Goal: Task Accomplishment & Management: Use online tool/utility

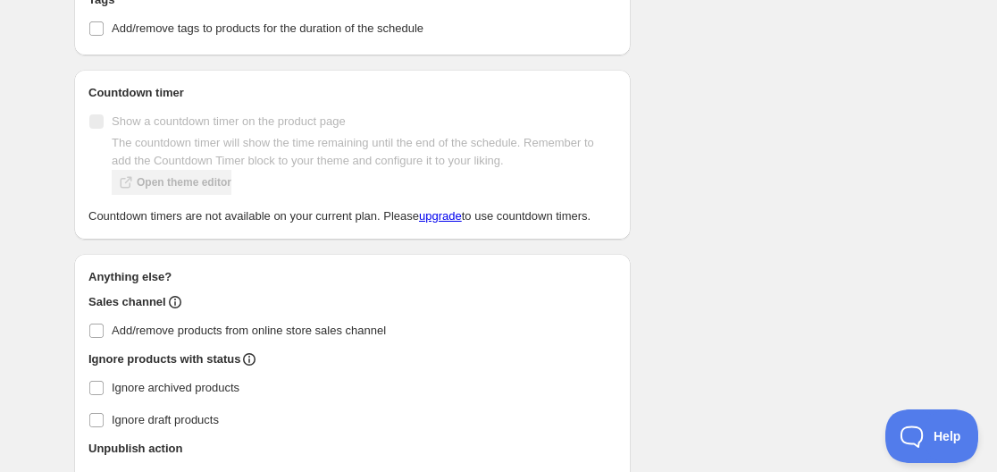
type input "[DATE]"
type input "23:30"
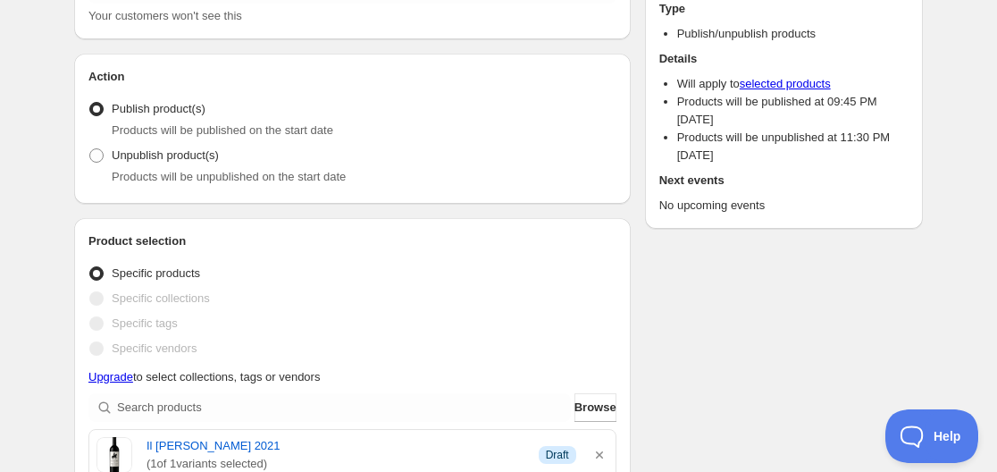
scroll to position [179, 0]
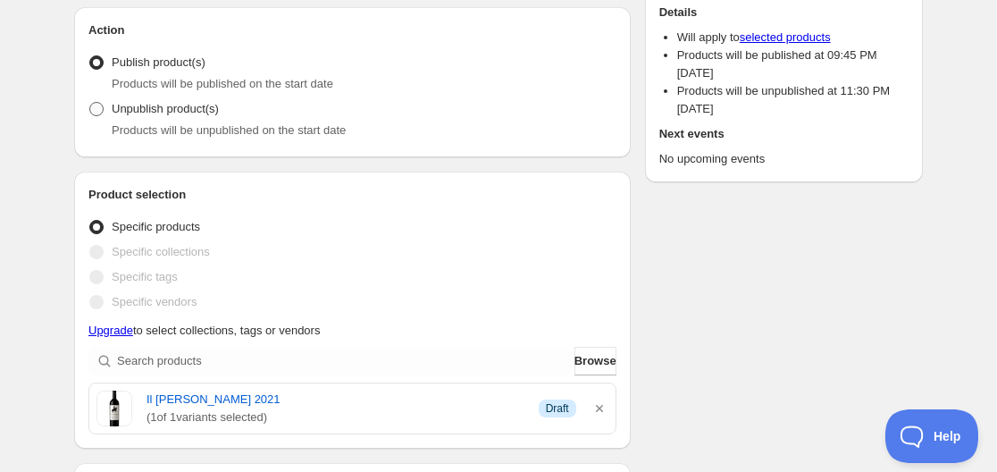
click at [93, 116] on span at bounding box center [96, 109] width 16 height 16
click at [90, 103] on input "Unpublish product(s)" at bounding box center [89, 102] width 1 height 1
radio input "true"
click at [90, 46] on fieldset "Action Publish product(s) Products will be published on the start date Unpublis…" at bounding box center [352, 94] width 528 height 96
click at [90, 65] on span at bounding box center [96, 62] width 14 height 14
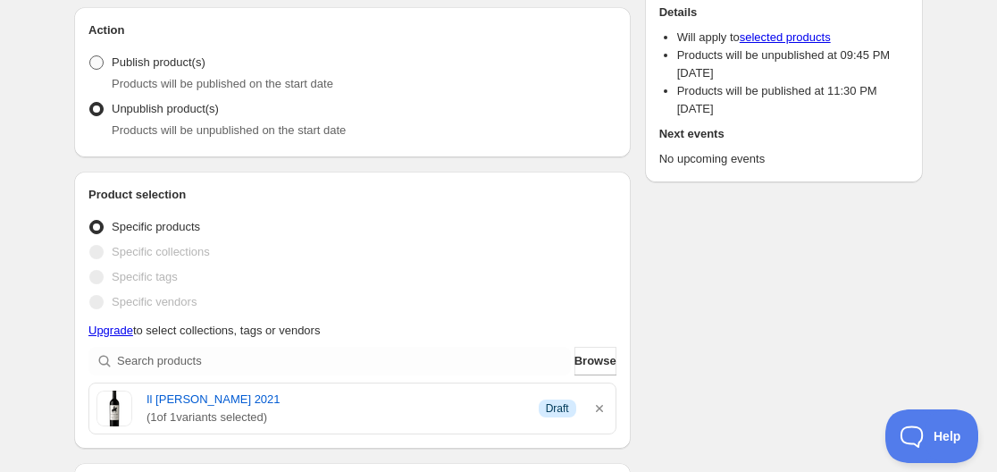
click at [90, 56] on input "Publish product(s)" at bounding box center [89, 55] width 1 height 1
radio input "true"
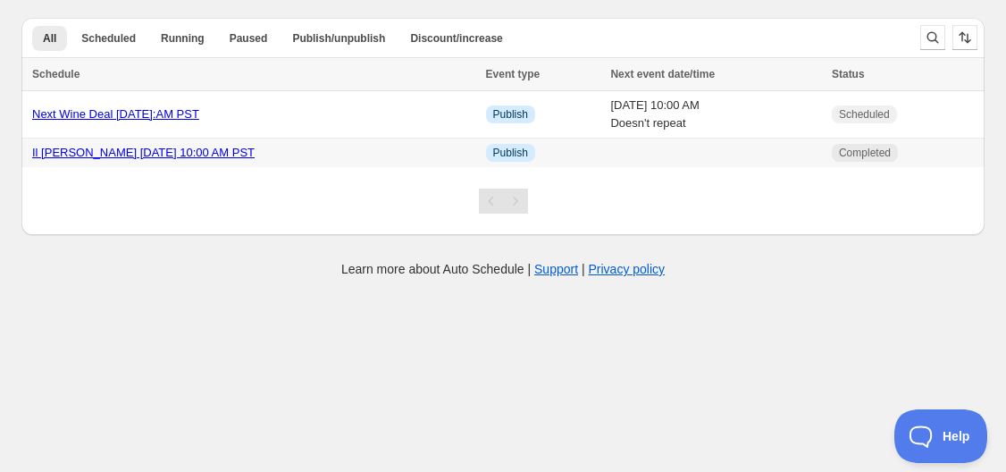
click at [131, 154] on link "Il [PERSON_NAME] [DATE] 10:00 AM PST" at bounding box center [143, 152] width 222 height 13
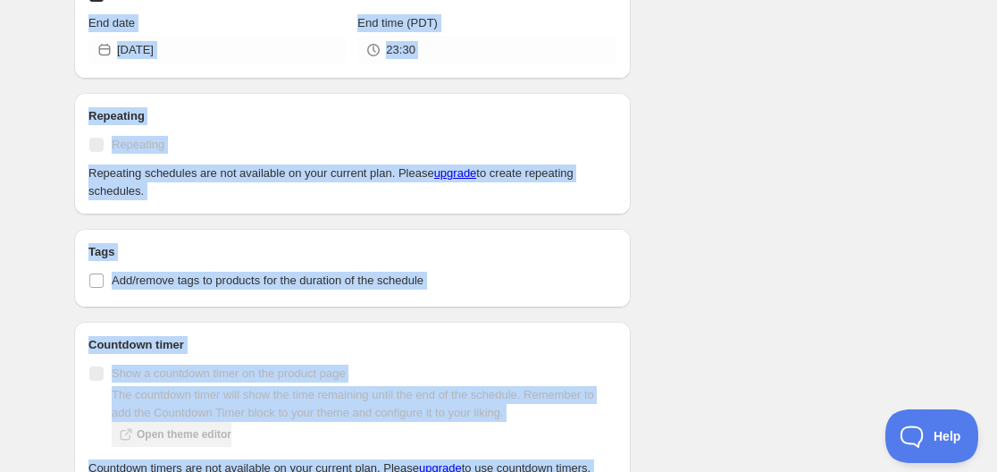
scroll to position [691, 0]
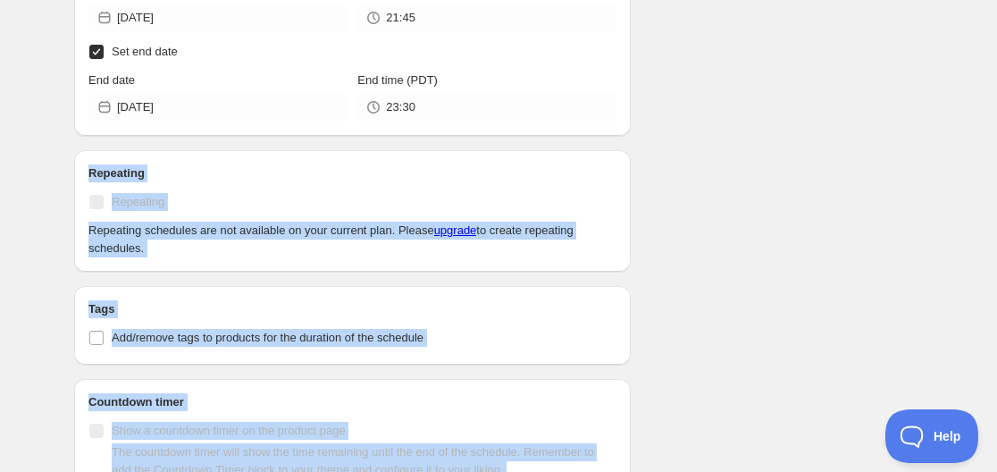
drag, startPoint x: 309, startPoint y: 301, endPoint x: 80, endPoint y: 156, distance: 270.6
click at [80, 156] on div "Schedule name Il [PERSON_NAME] [DATE] 10:00 AM PST Your customers won't see thi…" at bounding box center [352, 109] width 556 height 1465
copy div "Repeating Repeating Repeating schedules are not available on your current plan.…"
